Goal: Task Accomplishment & Management: Complete application form

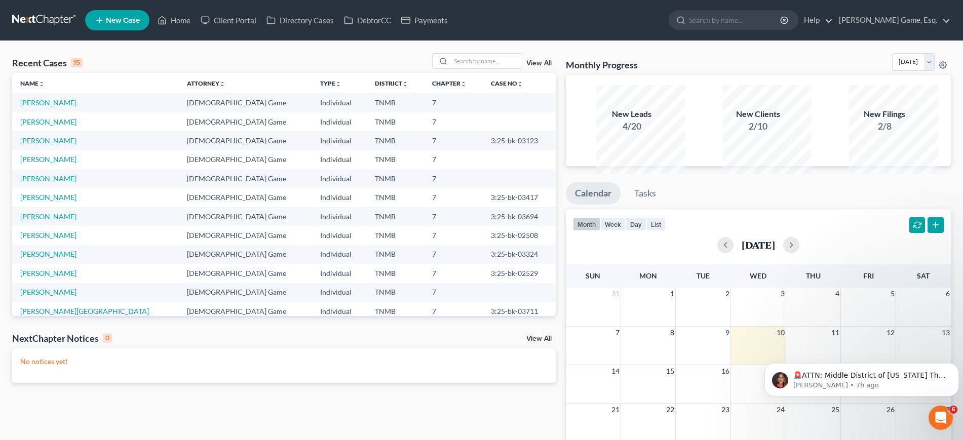
click at [140, 24] on span "New Case" at bounding box center [123, 21] width 34 height 8
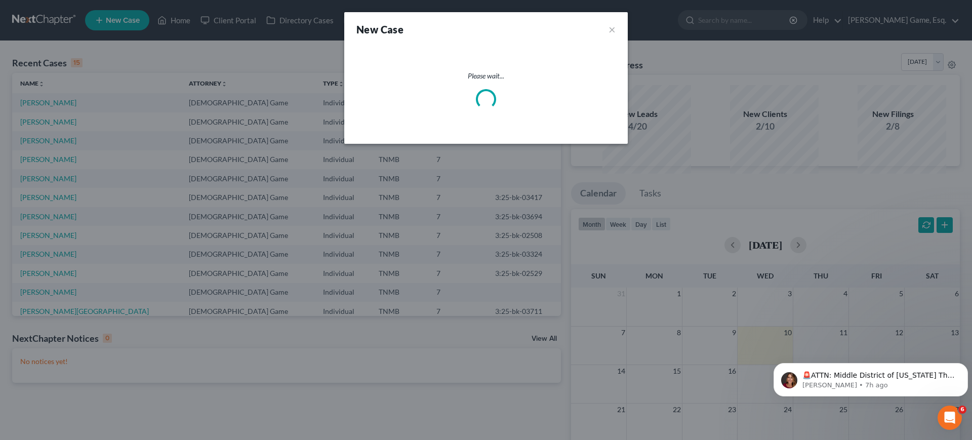
select select "75"
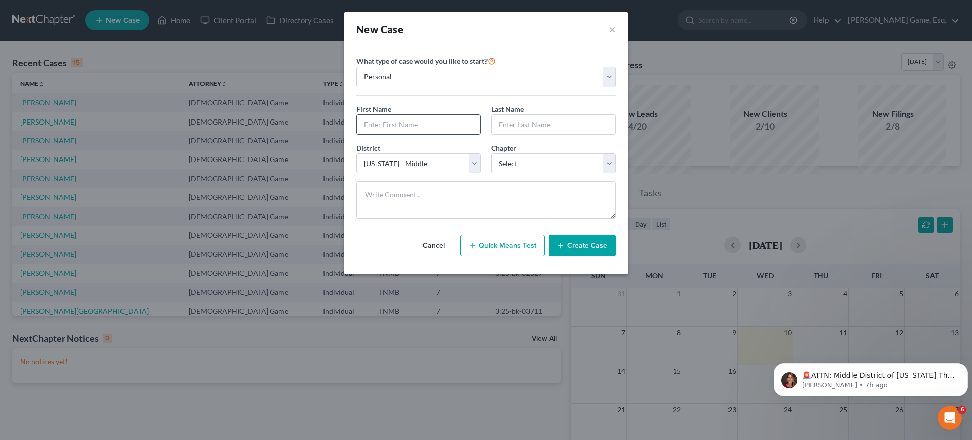
click at [387, 134] on input "text" at bounding box center [419, 124] width 124 height 19
type input "[PERSON_NAME]"
click at [535, 134] on input "text" at bounding box center [554, 124] width 124 height 19
type input "Brake"
click at [549, 174] on select "Select 7 11 12 13" at bounding box center [553, 163] width 125 height 20
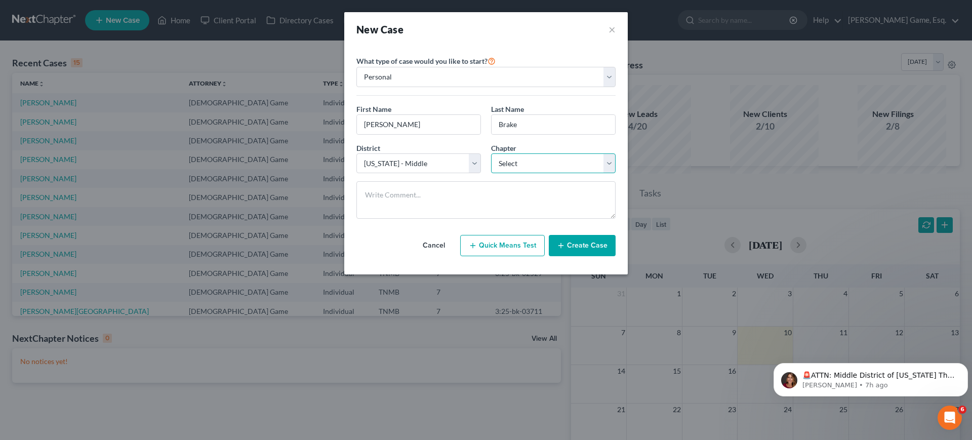
select select "0"
click at [491, 174] on select "Select 7 11 12 13" at bounding box center [553, 163] width 125 height 20
click at [616, 256] on button "Create Case" at bounding box center [582, 245] width 67 height 21
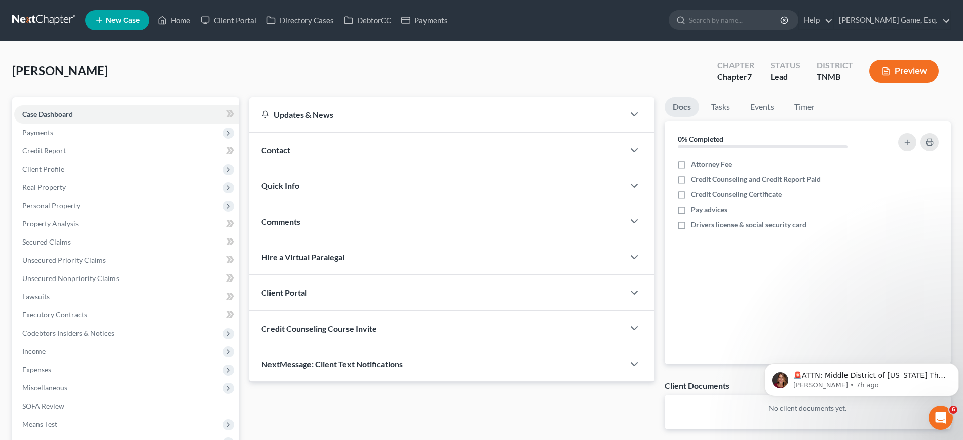
click at [328, 168] on div "Contact" at bounding box center [436, 150] width 374 height 35
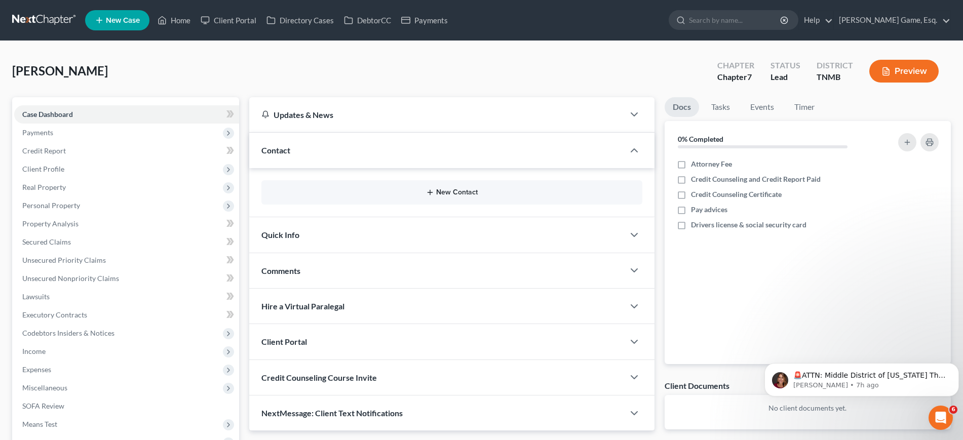
click at [442, 196] on button "New Contact" at bounding box center [451, 192] width 364 height 8
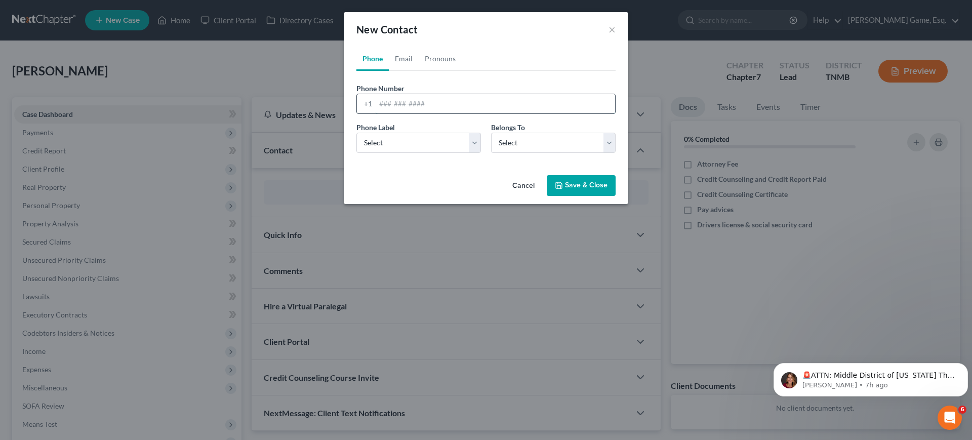
click at [396, 113] on input "tel" at bounding box center [495, 103] width 239 height 19
type input "9312099546"
click at [391, 153] on select "Select Mobile Home Work Other" at bounding box center [418, 143] width 125 height 20
select select "0"
click at [356, 153] on select "Select Mobile Home Work Other" at bounding box center [418, 143] width 125 height 20
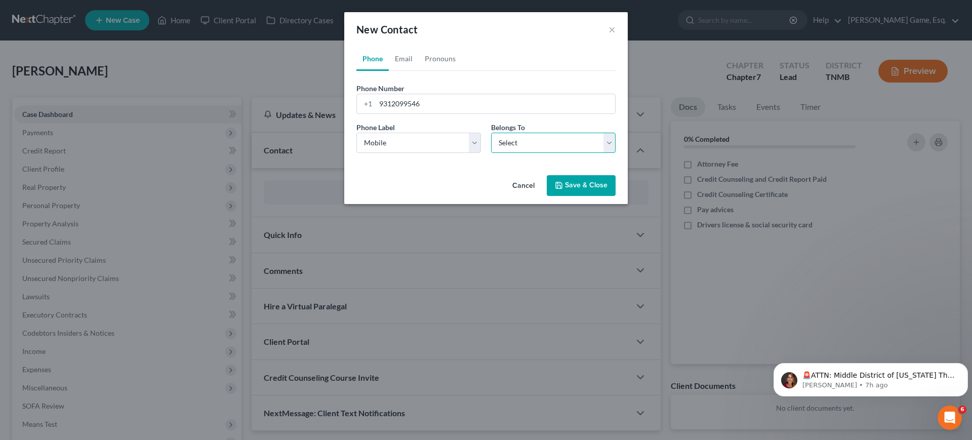
click at [572, 153] on select "Select Client Other" at bounding box center [553, 143] width 125 height 20
select select "0"
click at [491, 153] on select "Select Client Other" at bounding box center [553, 143] width 125 height 20
click at [389, 68] on link "Email" at bounding box center [404, 59] width 30 height 24
click at [356, 68] on link "Phone" at bounding box center [372, 59] width 32 height 24
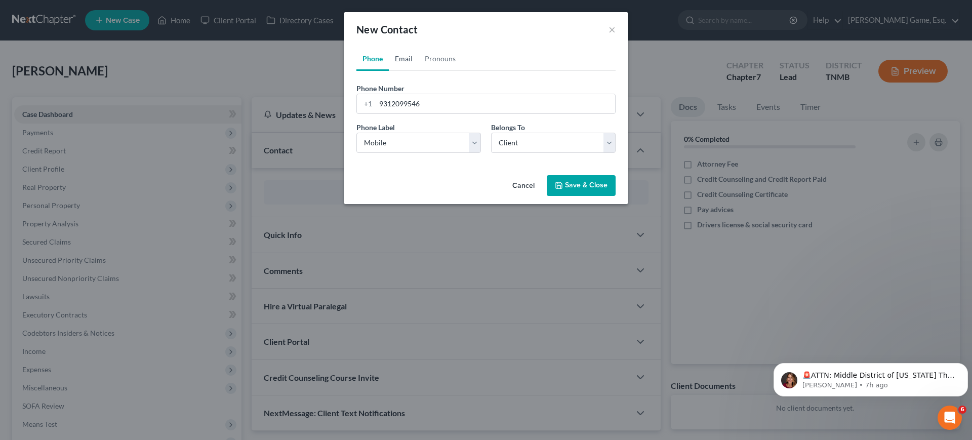
click at [389, 70] on link "Email" at bounding box center [404, 59] width 30 height 24
click at [405, 113] on input "email" at bounding box center [495, 103] width 239 height 19
type input "[EMAIL_ADDRESS][DOMAIN_NAME]"
click at [416, 153] on select "Select Home Work Other" at bounding box center [418, 143] width 125 height 20
select select "1"
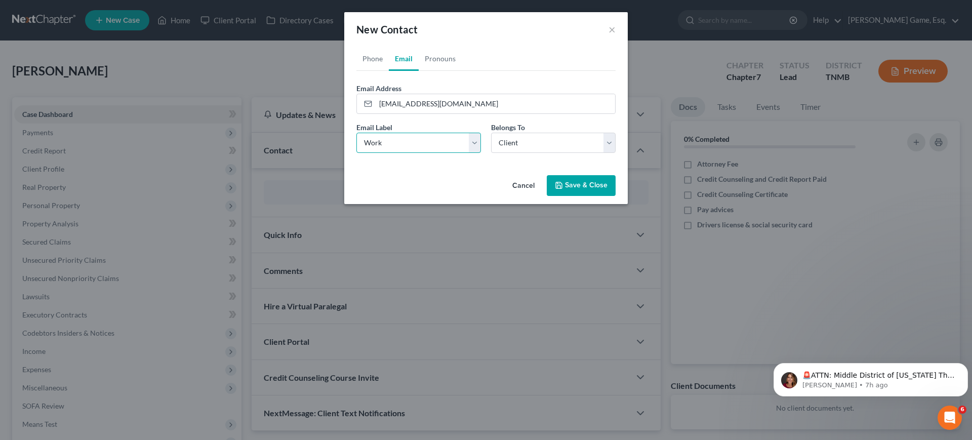
click at [356, 153] on select "Select Home Work Other" at bounding box center [418, 143] width 125 height 20
click at [511, 153] on select "Select Client Other" at bounding box center [553, 143] width 125 height 20
click at [602, 196] on button "Save & Close" at bounding box center [581, 185] width 69 height 21
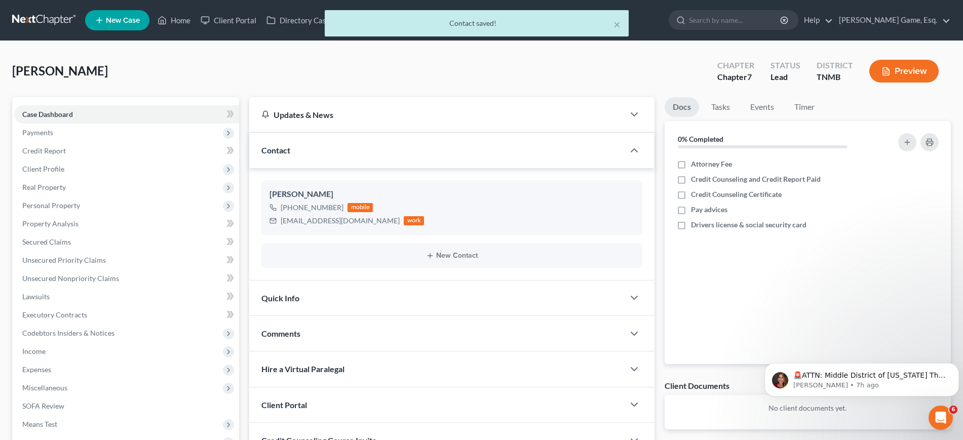
scroll to position [253, 0]
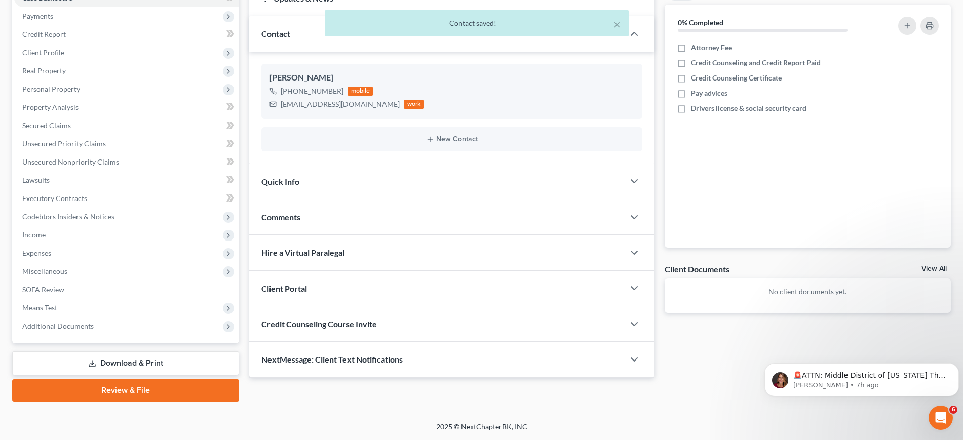
click at [461, 271] on div "Client Portal" at bounding box center [436, 288] width 374 height 35
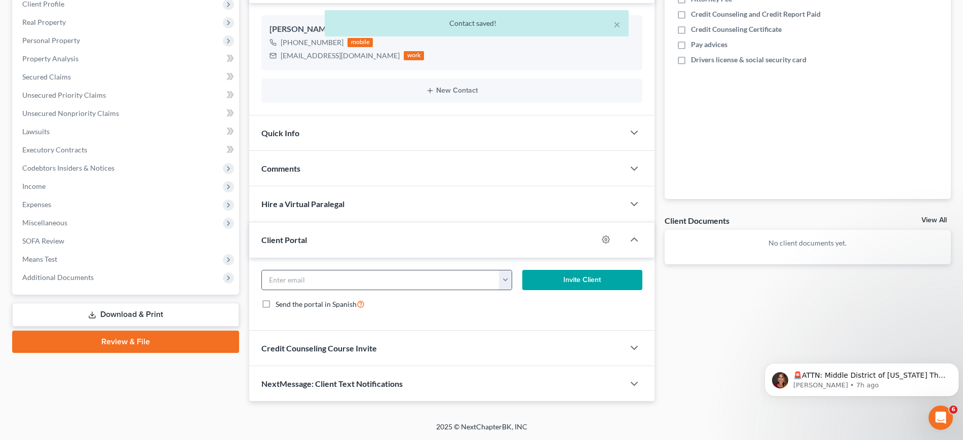
click at [501, 290] on button "button" at bounding box center [505, 279] width 13 height 19
click at [527, 315] on link "[EMAIL_ADDRESS][DOMAIN_NAME]" at bounding box center [559, 306] width 138 height 17
type input "[EMAIL_ADDRESS][DOMAIN_NAME]"
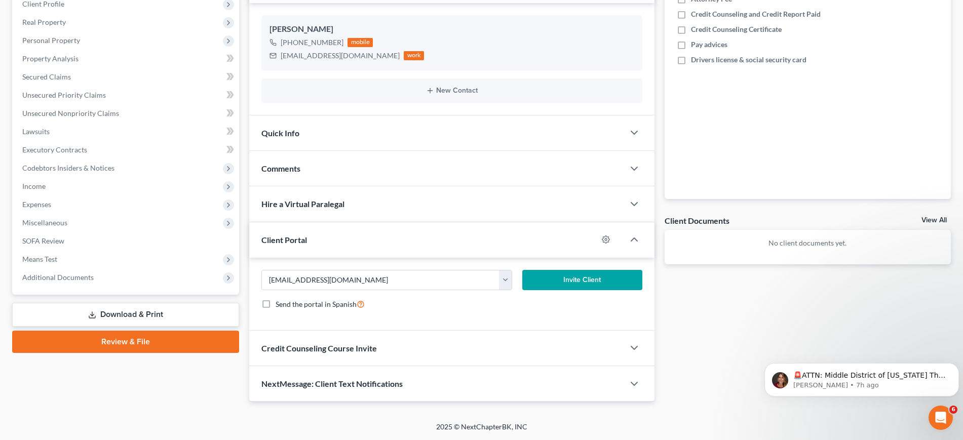
click at [575, 290] on button "Invite Client" at bounding box center [582, 280] width 120 height 20
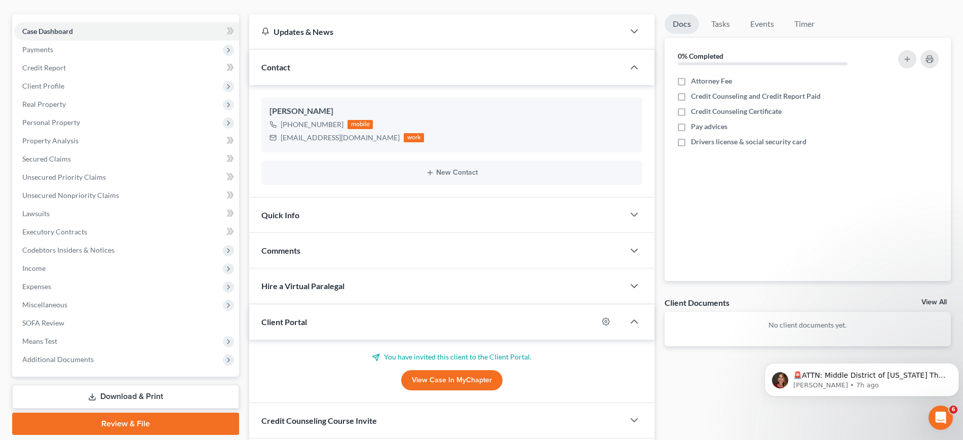
scroll to position [0, 0]
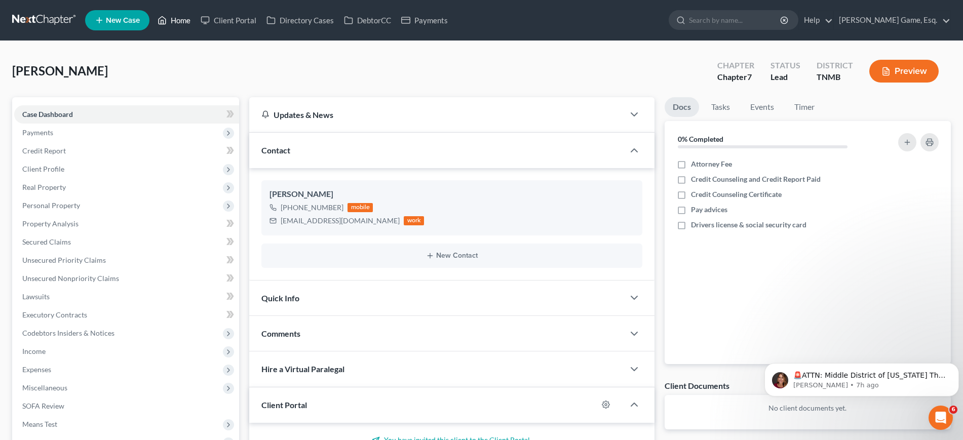
click at [166, 23] on icon at bounding box center [162, 21] width 7 height 8
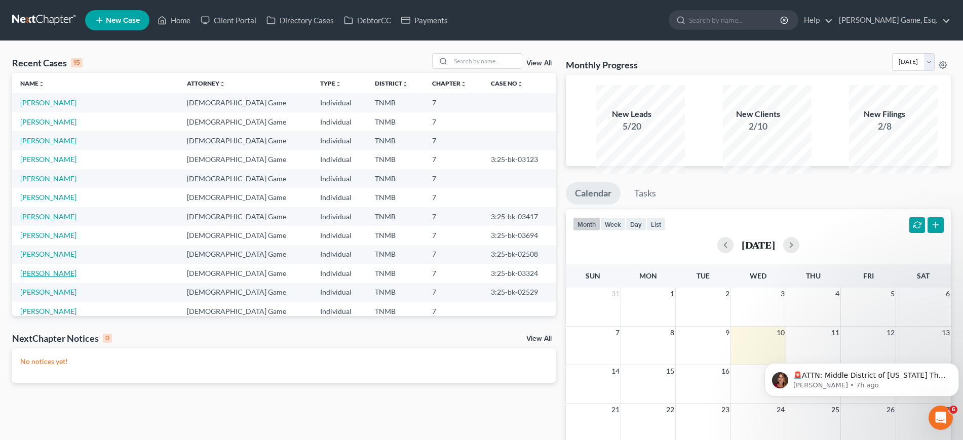
click at [71, 277] on link "[PERSON_NAME]" at bounding box center [48, 273] width 56 height 9
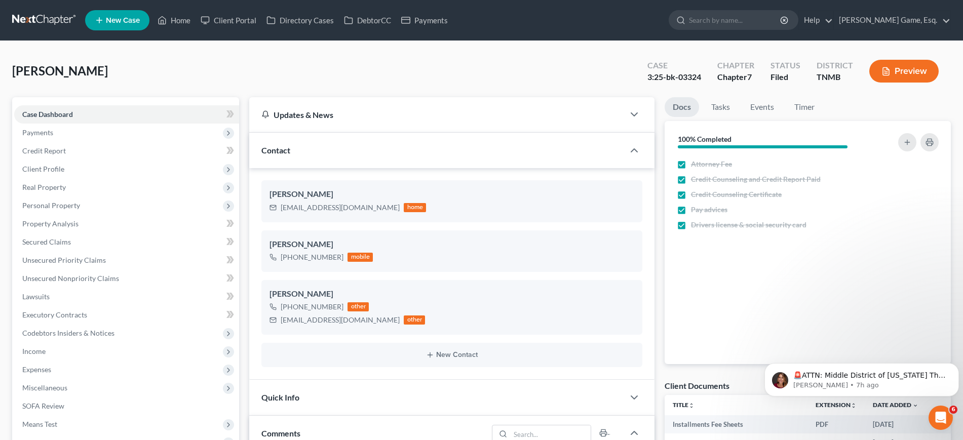
scroll to position [265, 0]
